Goal: Task Accomplishment & Management: Manage account settings

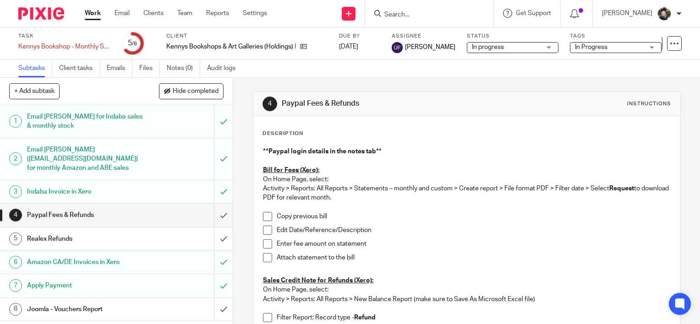
click at [92, 16] on link "Work" at bounding box center [93, 13] width 16 height 9
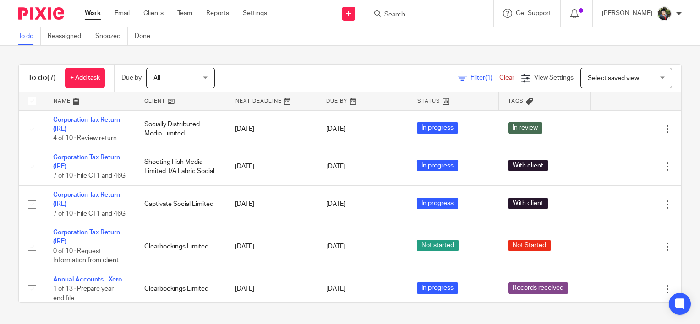
scroll to position [110, 0]
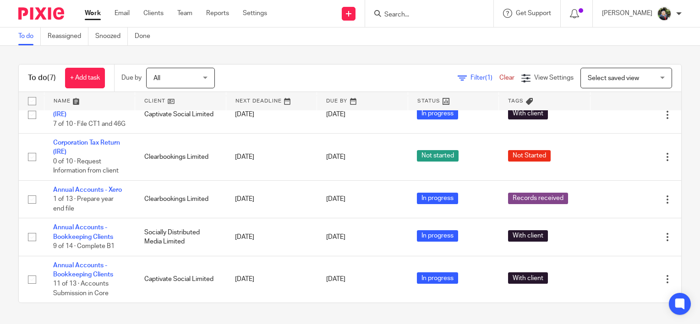
click at [64, 99] on link at bounding box center [89, 101] width 91 height 18
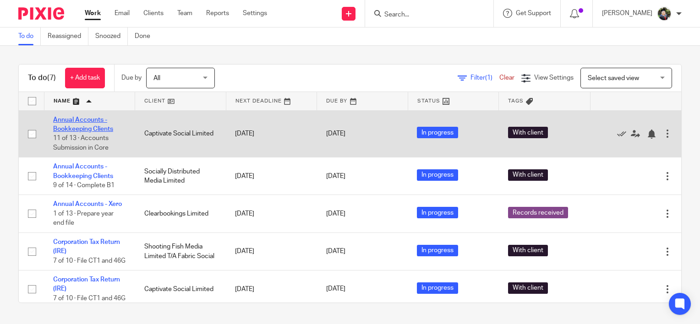
click at [89, 121] on link "Annual Accounts - Bookkeeping Clients" at bounding box center [83, 125] width 60 height 16
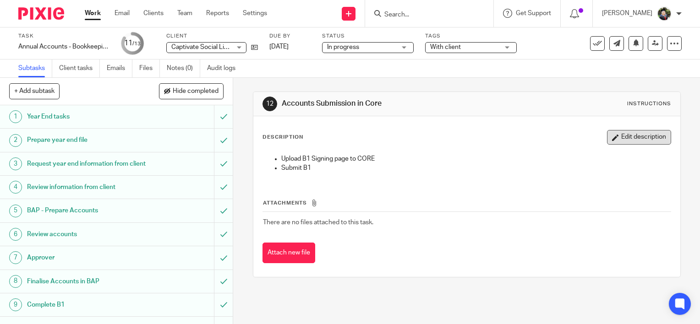
click at [611, 141] on button "Edit description" at bounding box center [639, 137] width 64 height 15
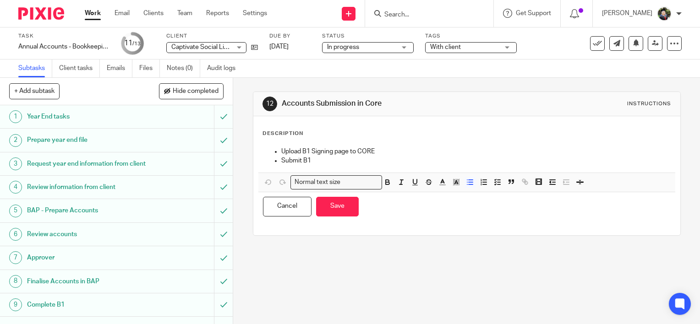
click at [277, 150] on ul "Upload B1 Signing page to CORE" at bounding box center [467, 151] width 408 height 9
click at [264, 150] on ul "Upload B1 Signing page to CORE" at bounding box center [467, 151] width 408 height 9
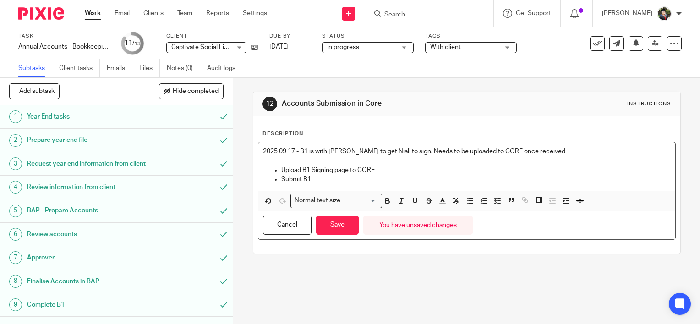
click at [273, 150] on p "2025 09 17 - B1 is with Ronan to get Niall to sign. Needs to be uploaded to COR…" at bounding box center [467, 151] width 408 height 9
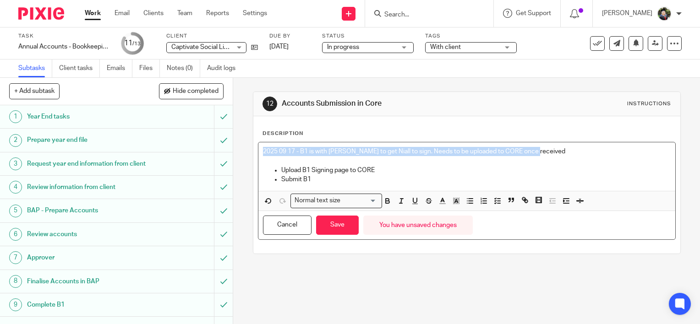
click at [273, 150] on p "2025 09 17 - B1 is with Ronan to get Niall to sign. Needs to be uploaded to COR…" at bounding box center [467, 151] width 408 height 9
click at [582, 152] on p "2025 09 17 - B1 is with Ronan to get Niall to sign. Needs to be uploaded to COR…" at bounding box center [467, 151] width 408 height 9
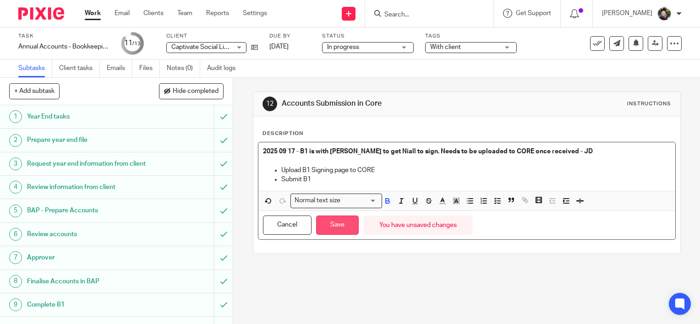
click at [334, 219] on button "Save" at bounding box center [337, 226] width 43 height 20
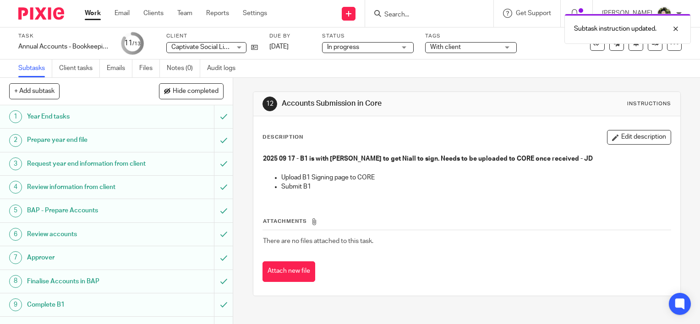
scroll to position [104, 0]
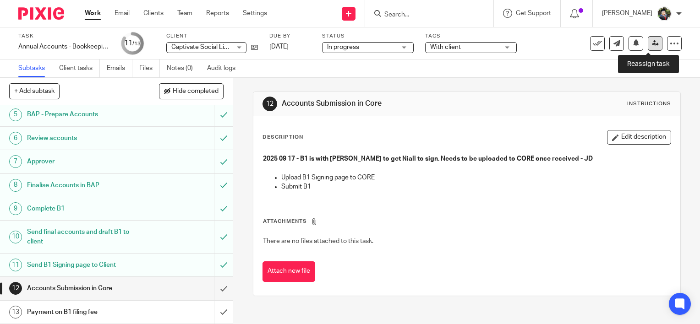
click at [652, 46] on icon at bounding box center [655, 43] width 7 height 7
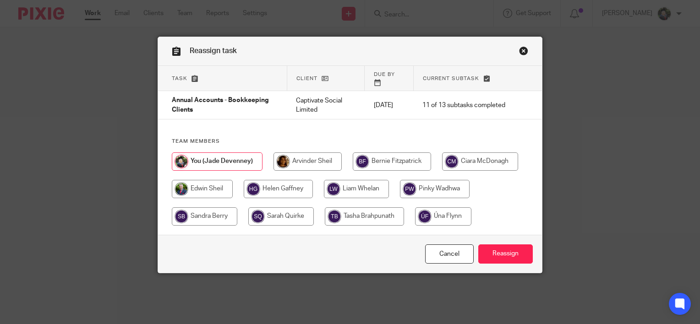
click at [192, 180] on input "radio" at bounding box center [202, 189] width 61 height 18
radio input "true"
click at [504, 249] on input "Reassign" at bounding box center [505, 255] width 55 height 20
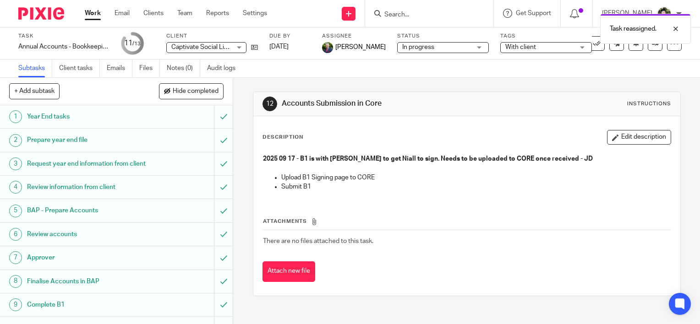
click at [93, 16] on link "Work" at bounding box center [93, 13] width 16 height 9
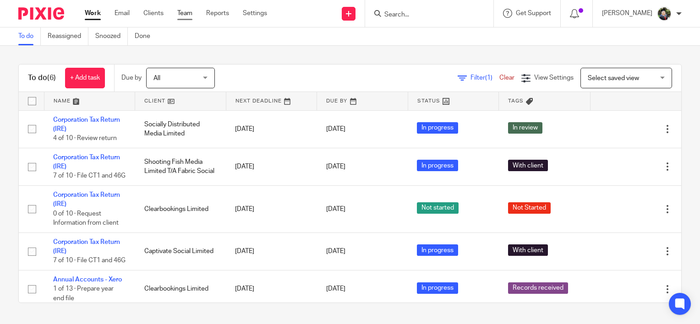
click at [189, 14] on link "Team" at bounding box center [184, 13] width 15 height 9
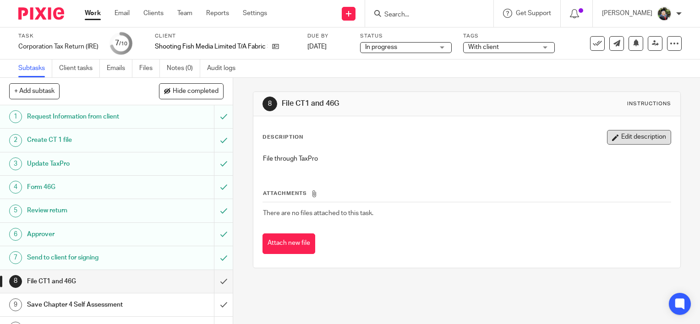
click at [632, 141] on button "Edit description" at bounding box center [639, 137] width 64 height 15
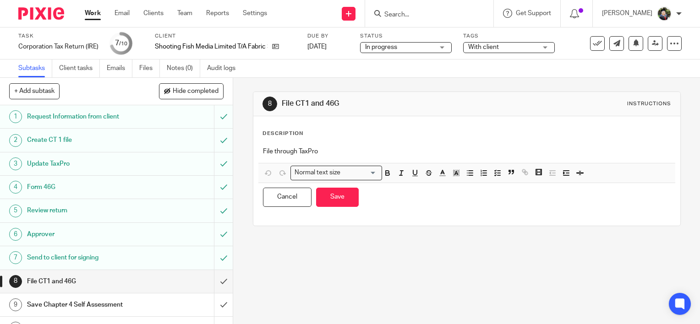
click at [119, 282] on h1 "File CT1 and 46G" at bounding box center [86, 282] width 119 height 14
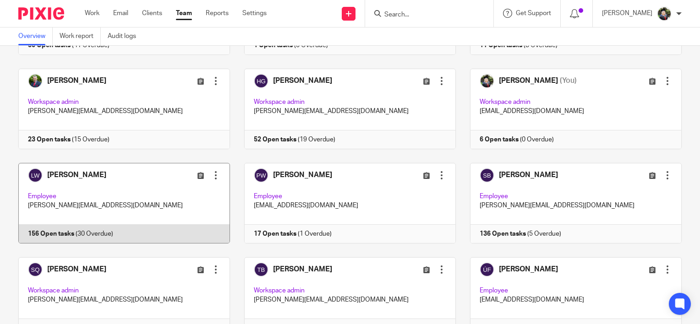
scroll to position [31, 0]
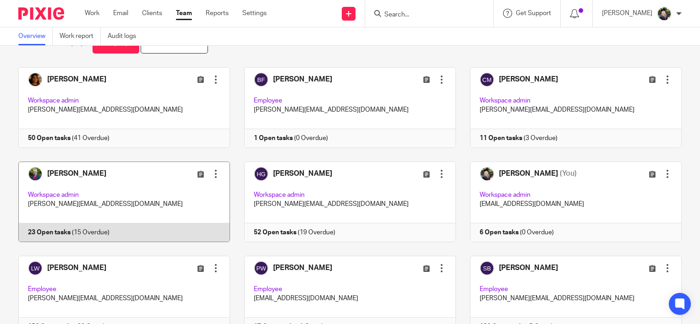
click at [140, 182] on link at bounding box center [117, 202] width 226 height 81
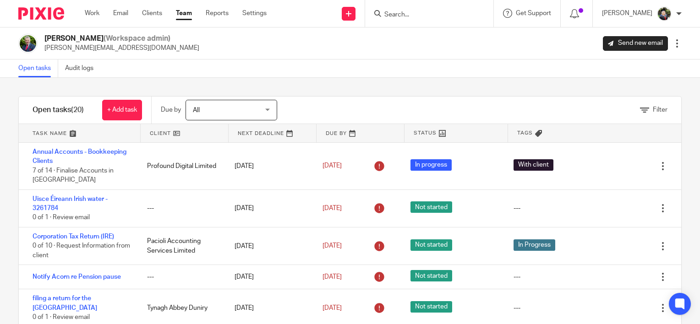
click at [52, 129] on link at bounding box center [79, 133] width 121 height 18
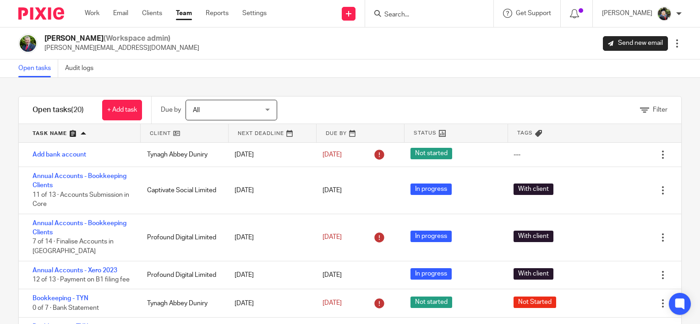
click at [55, 135] on link at bounding box center [79, 133] width 121 height 18
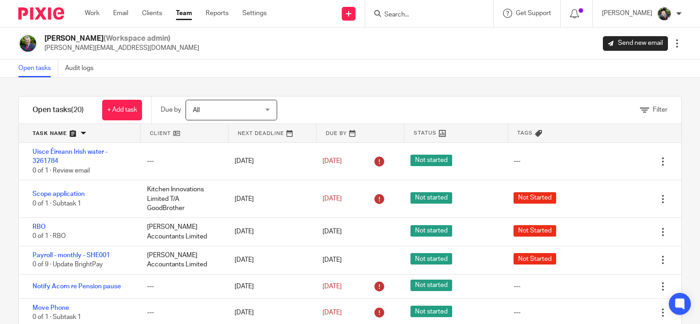
click at [53, 134] on link at bounding box center [79, 133] width 121 height 18
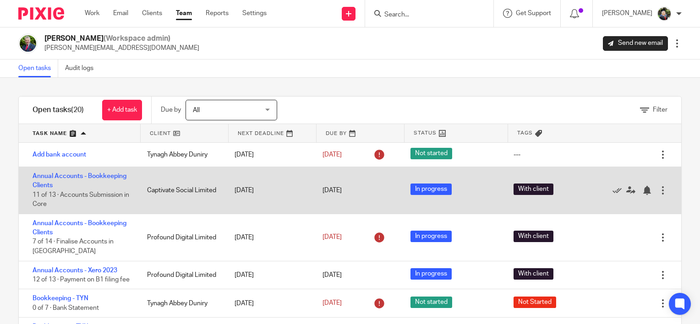
drag, startPoint x: 43, startPoint y: 180, endPoint x: 38, endPoint y: 181, distance: 5.4
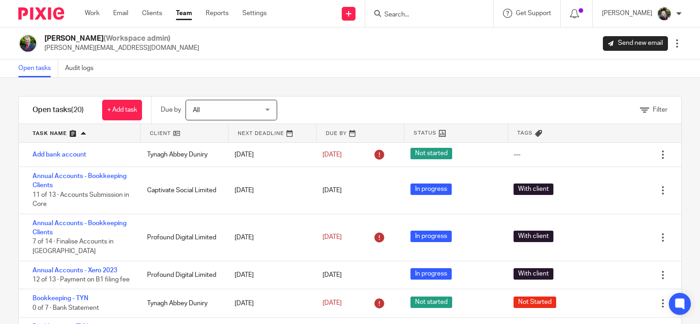
drag, startPoint x: 38, startPoint y: 181, endPoint x: 18, endPoint y: 188, distance: 20.9
click at [4, 192] on div "Filter tasks Only show tasks matching all of these conditions 1 Client name Is …" at bounding box center [350, 201] width 700 height 246
click at [89, 12] on link "Work" at bounding box center [92, 13] width 15 height 9
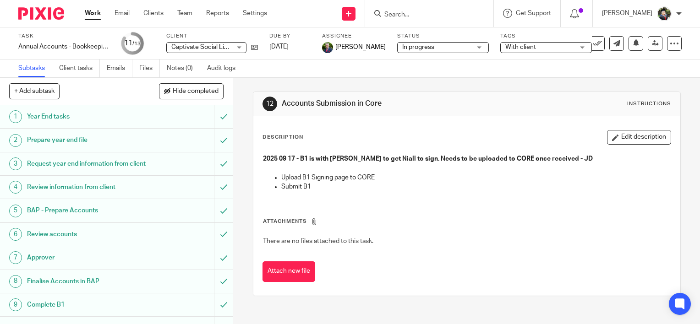
click at [307, 161] on strong "2025 09 17 - B1 is with [PERSON_NAME] to get Niall to sign. Needs to be uploade…" at bounding box center [428, 159] width 330 height 6
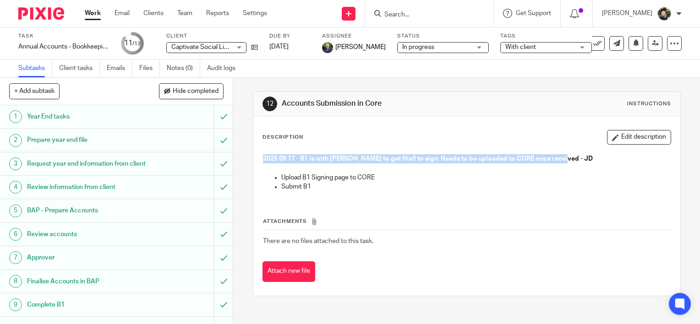
click at [307, 161] on strong "2025 09 17 - B1 is with [PERSON_NAME] to get Niall to sign. Needs to be uploade…" at bounding box center [428, 159] width 330 height 6
copy strong "2025 09 17 - B1 is with [PERSON_NAME] to get Niall to sign. Needs to be uploade…"
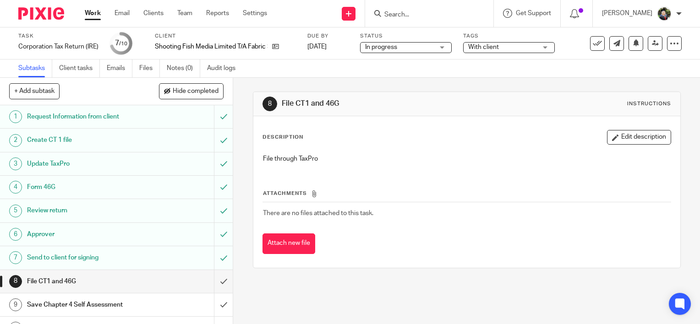
click at [638, 139] on button "Edit description" at bounding box center [639, 137] width 64 height 15
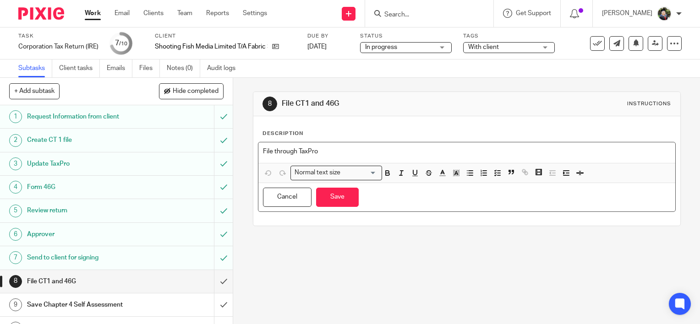
click at [258, 150] on div "File through TaxPro" at bounding box center [466, 152] width 417 height 21
click at [258, 144] on div "File through TaxPro" at bounding box center [466, 152] width 417 height 21
click at [258, 150] on div "File through TaxPro" at bounding box center [466, 152] width 417 height 21
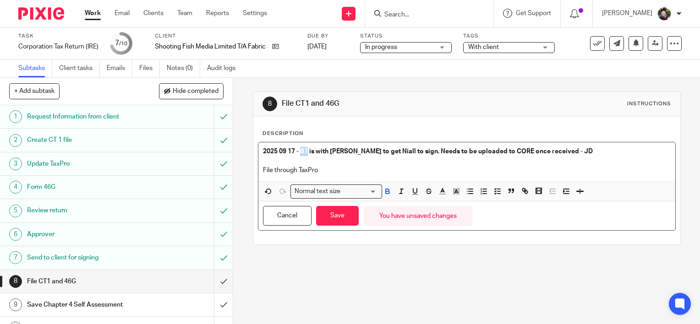
drag, startPoint x: 299, startPoint y: 152, endPoint x: 306, endPoint y: 151, distance: 7.5
click at [306, 151] on strong "2025 09 17 - B1 is with Ronan to get Niall to sign. Needs to be uploaded to COR…" at bounding box center [428, 151] width 330 height 6
drag, startPoint x: 443, startPoint y: 152, endPoint x: 498, endPoint y: 152, distance: 54.5
click at [498, 152] on strong "2025 09 17 - CT is with Ronan to get Niall to sign. Needs to be uploaded to COR…" at bounding box center [428, 151] width 331 height 6
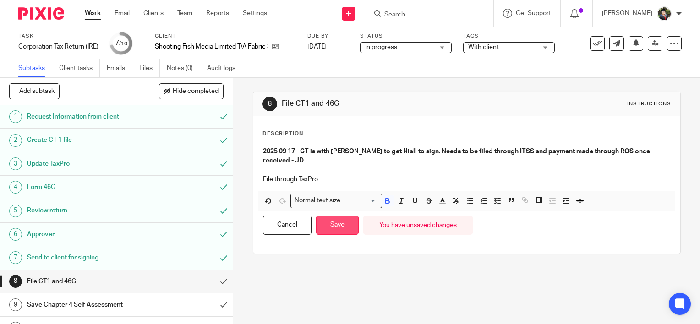
click at [348, 221] on button "Save" at bounding box center [337, 226] width 43 height 20
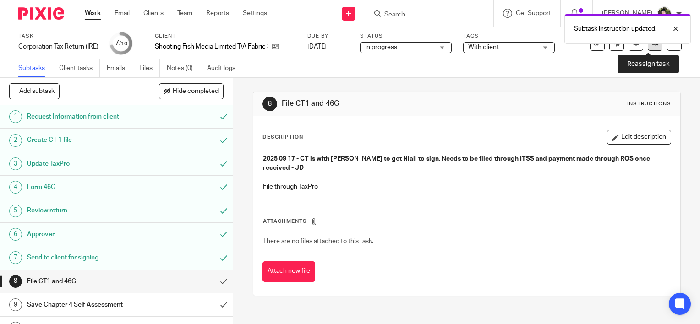
click at [648, 49] on link at bounding box center [655, 43] width 15 height 15
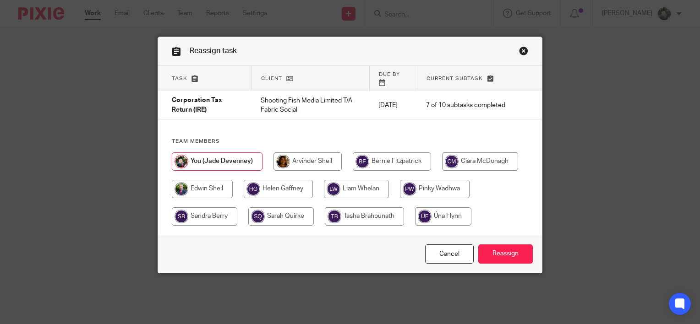
click at [519, 49] on link "Close this dialog window" at bounding box center [523, 52] width 9 height 12
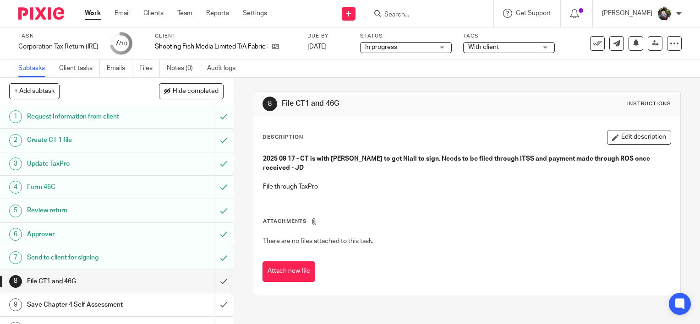
click at [335, 173] on p at bounding box center [467, 177] width 408 height 9
click at [335, 158] on strong "2025 09 17 - CT is with [PERSON_NAME] to get Niall to sign. Needs to be filed t…" at bounding box center [457, 164] width 388 height 16
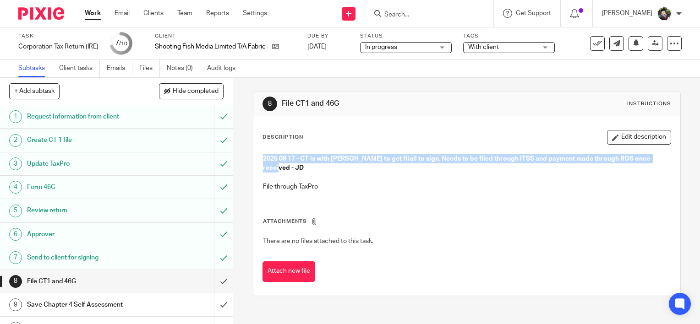
click at [335, 158] on strong "2025 09 17 - CT is with [PERSON_NAME] to get Niall to sign. Needs to be filed t…" at bounding box center [457, 164] width 388 height 16
copy strong "2025 09 17 - CT is with [PERSON_NAME] to get Niall to sign. Needs to be filed t…"
click at [652, 46] on icon at bounding box center [655, 43] width 7 height 7
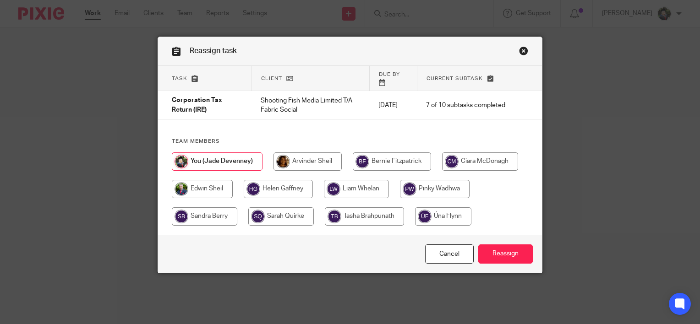
click at [215, 180] on input "radio" at bounding box center [202, 189] width 61 height 18
radio input "true"
click at [510, 251] on input "Reassign" at bounding box center [505, 255] width 55 height 20
